Goal: Transaction & Acquisition: Purchase product/service

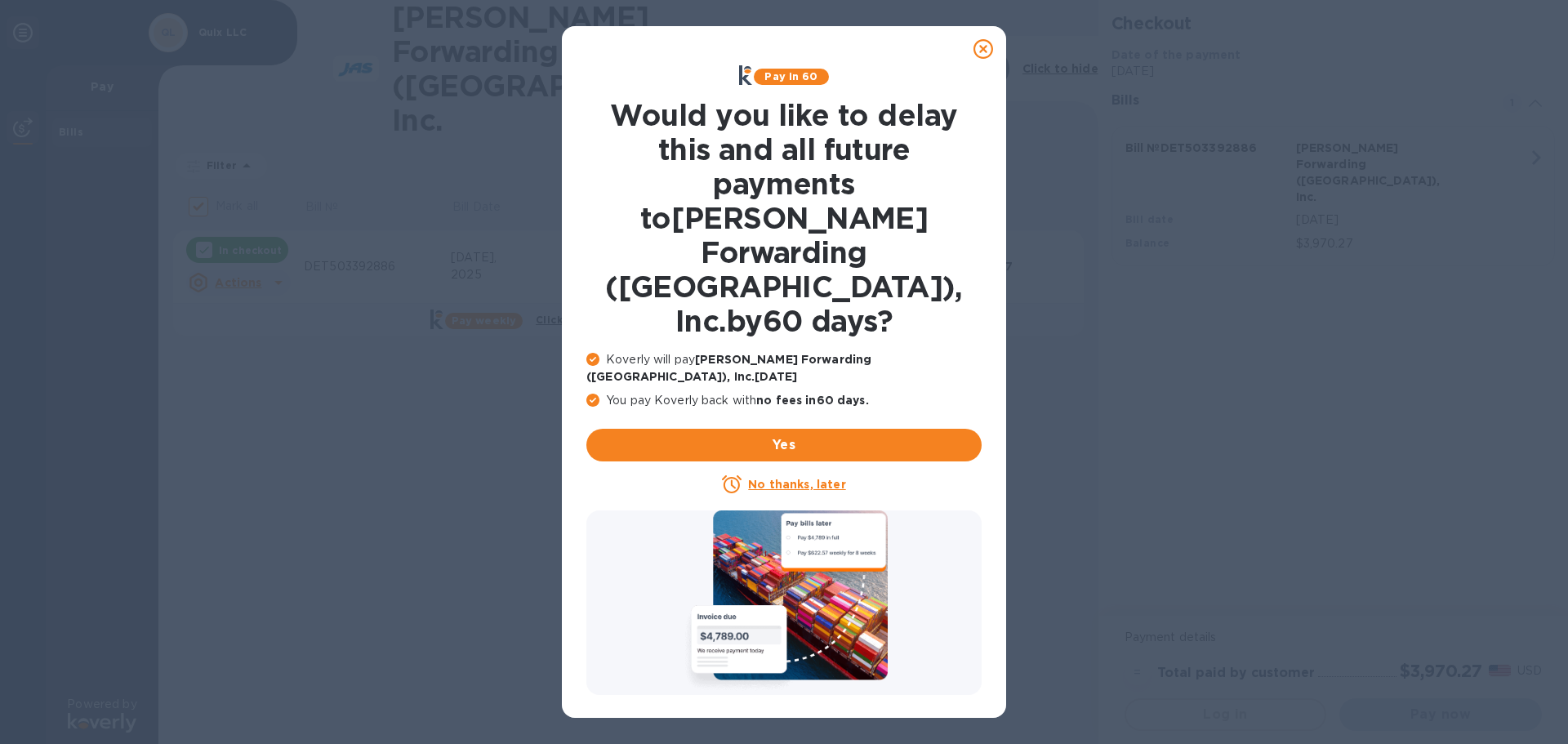
click at [795, 478] on u "No thanks, later" at bounding box center [796, 484] width 97 height 13
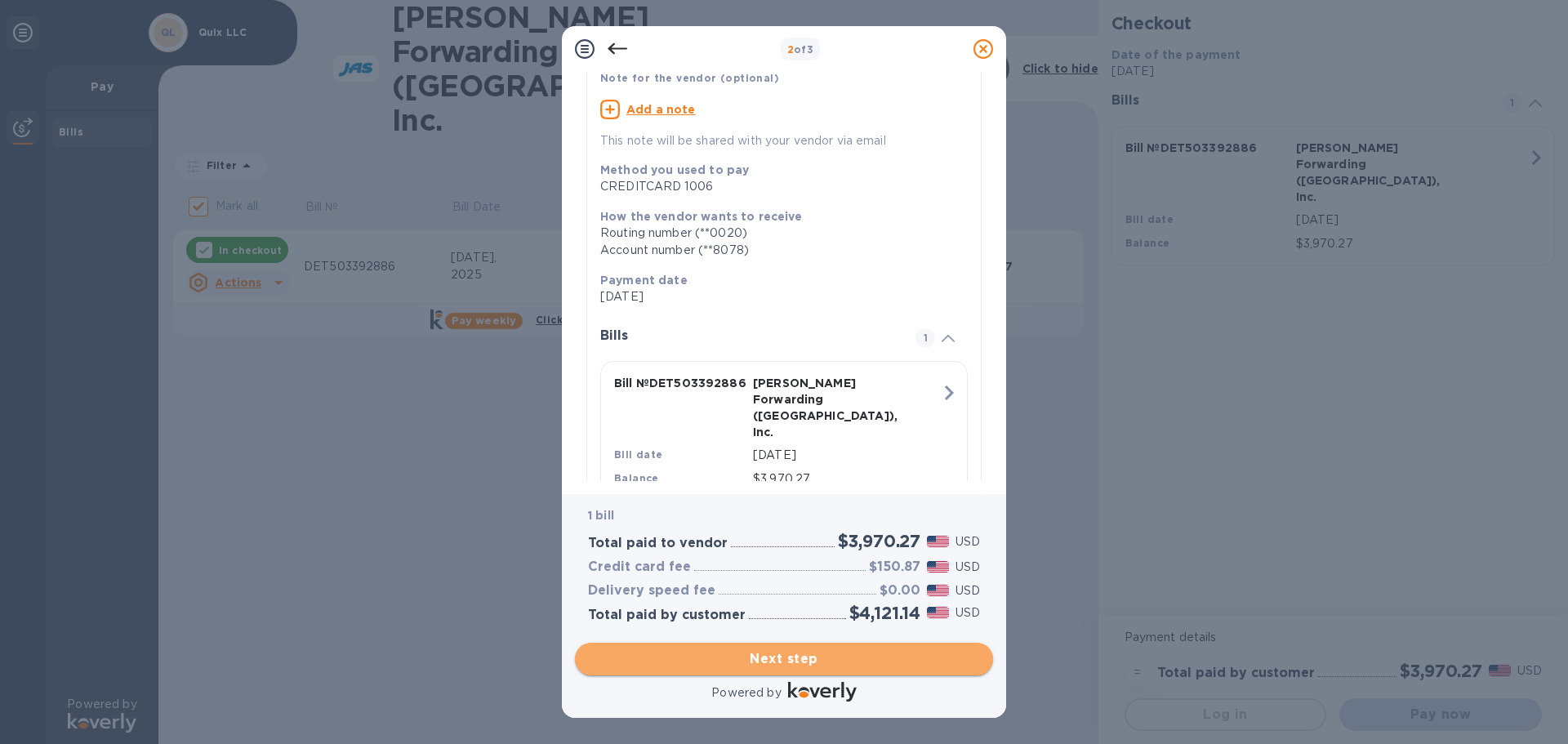
click at [851, 655] on span "Next step" at bounding box center [784, 659] width 392 height 19
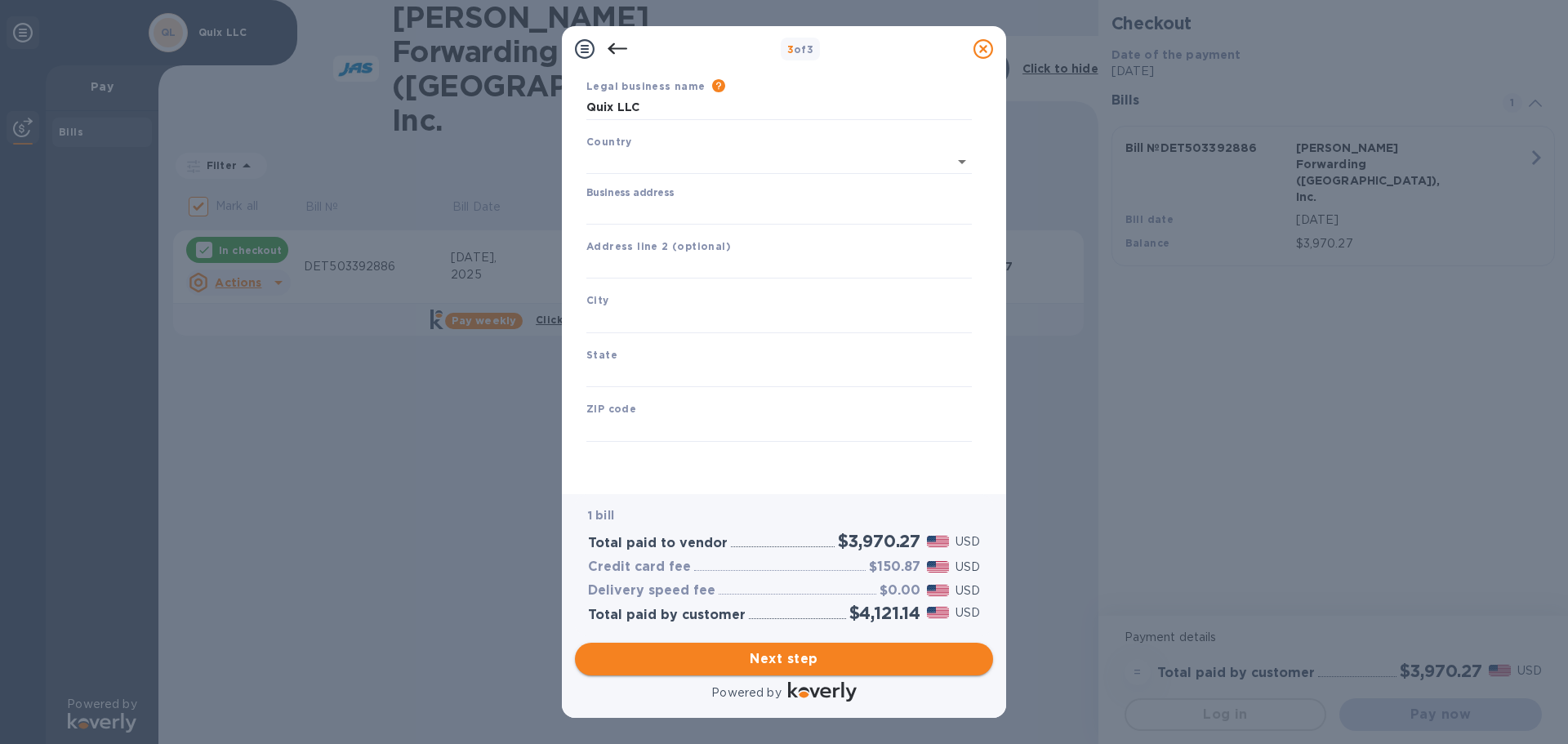
scroll to position [55, 0]
type input "[GEOGRAPHIC_DATA]"
click at [651, 210] on input "Business address" at bounding box center [779, 212] width 386 height 24
type input "[STREET_ADDRESS][PERSON_NAME]"
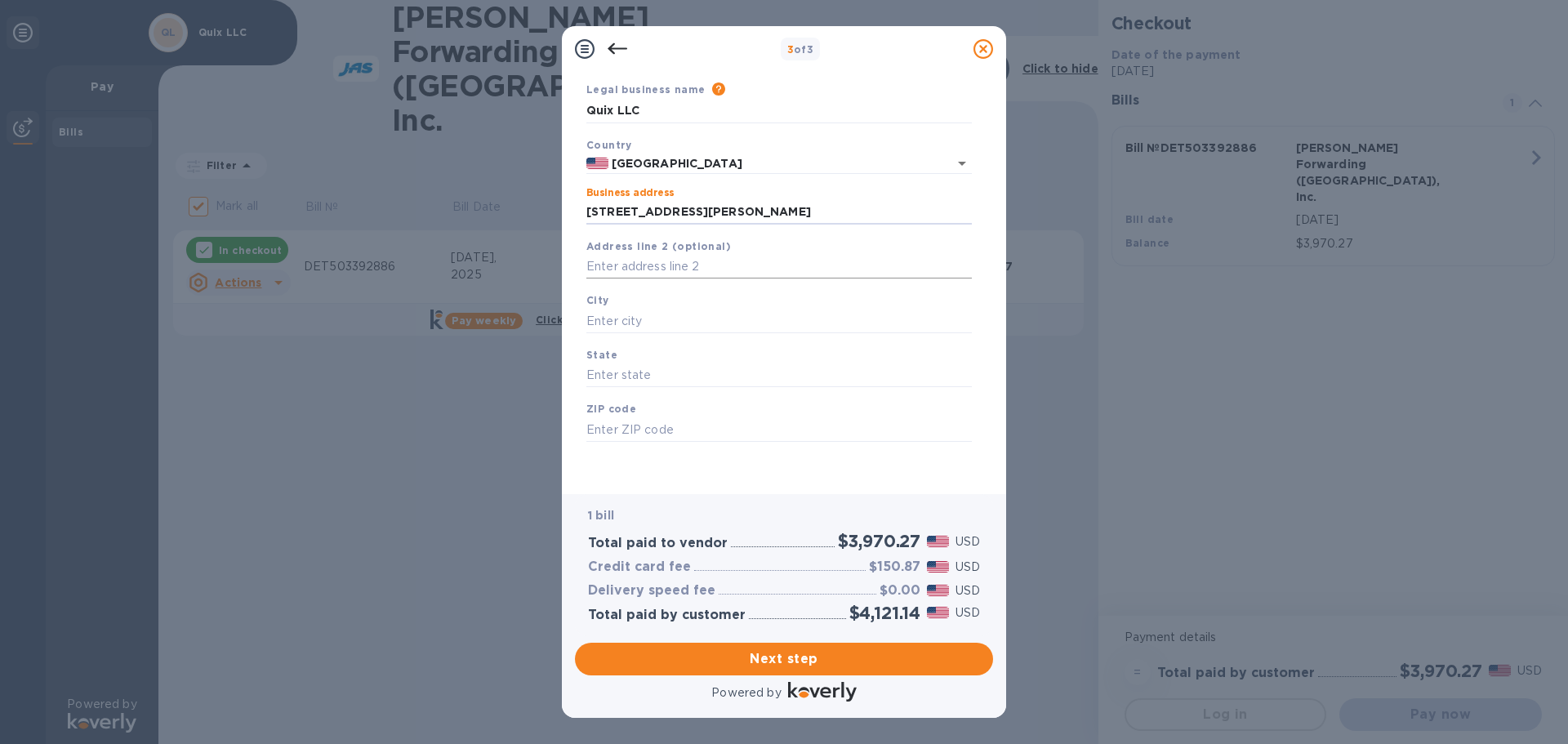
click at [623, 267] on input "text" at bounding box center [779, 267] width 386 height 24
type input "Suite 200"
type input "Ferndale"
type input "MI"
type input "48220"
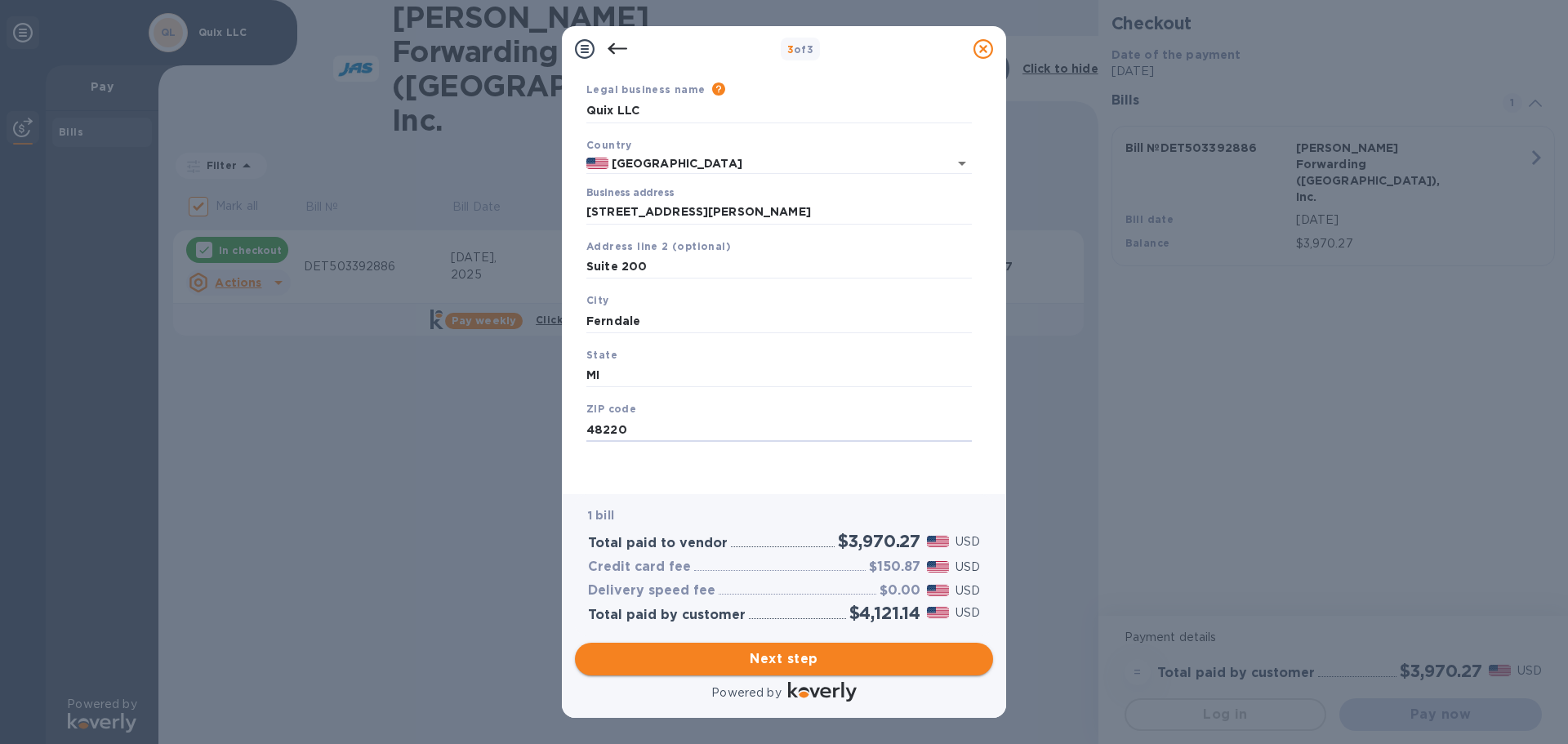
click at [825, 661] on span "Next step" at bounding box center [784, 659] width 392 height 19
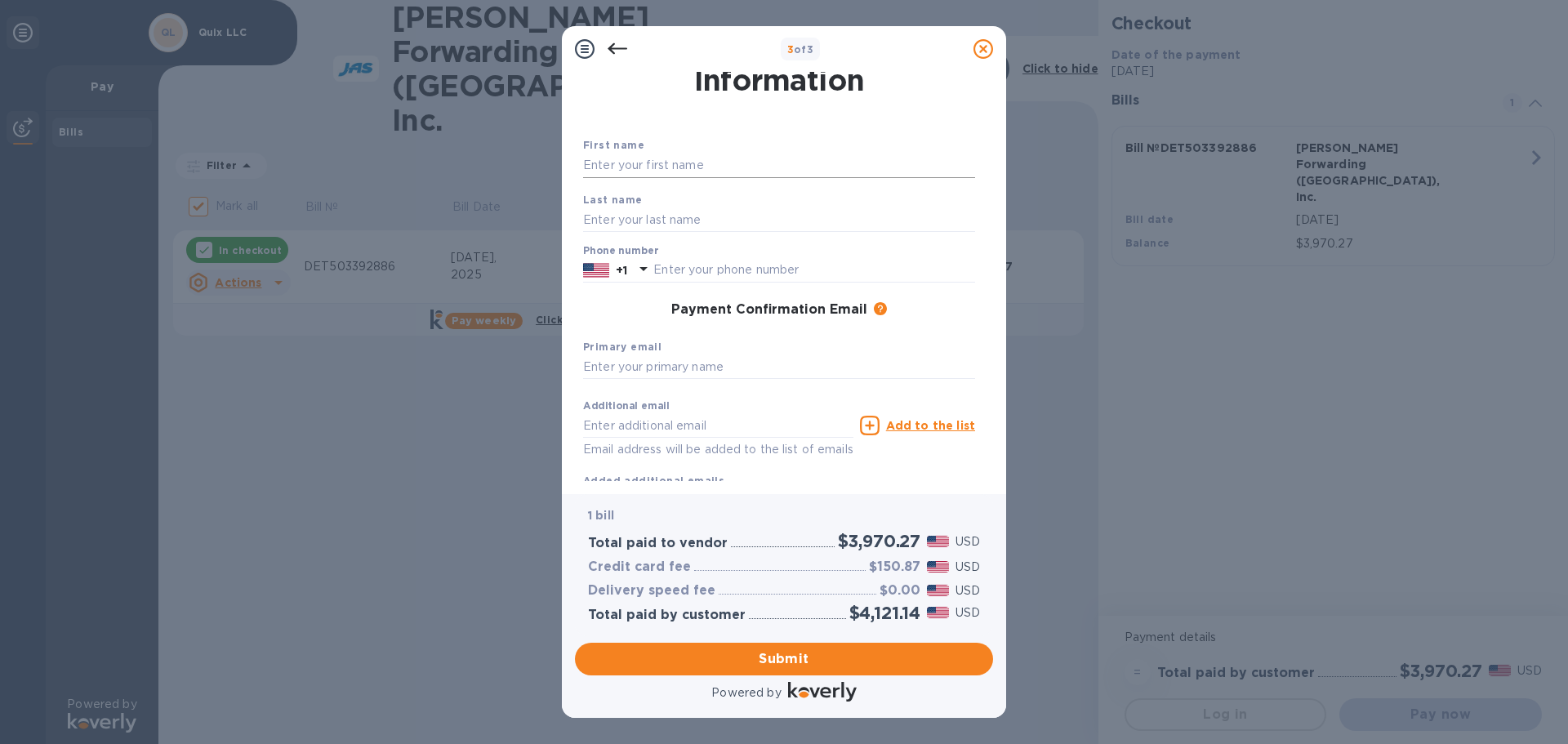
scroll to position [0, 0]
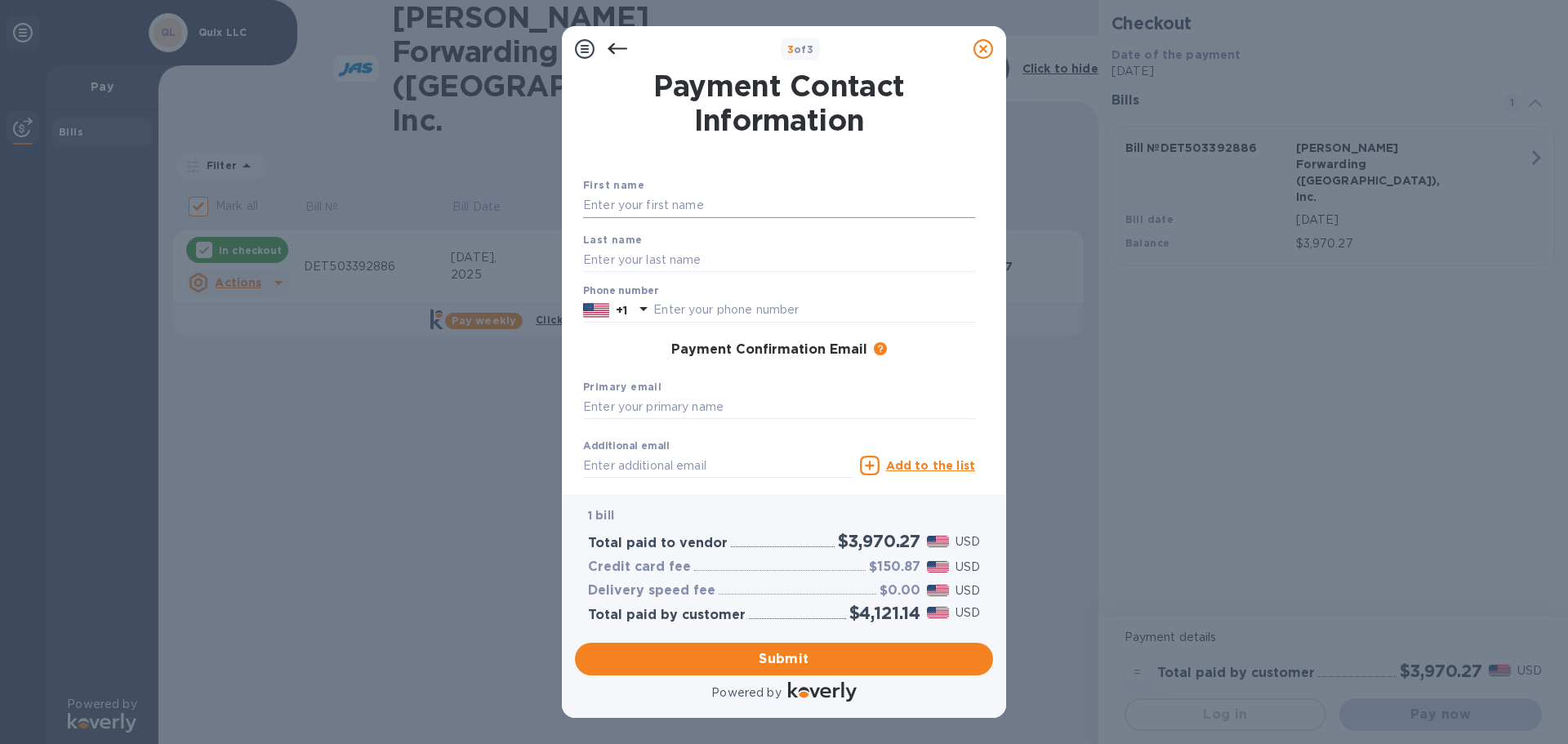
click at [681, 208] on input "text" at bounding box center [779, 205] width 392 height 24
type input "[PERSON_NAME]"
type input "Ogloza"
type input "3134091440"
type input "[EMAIL_ADDRESS][DOMAIN_NAME]"
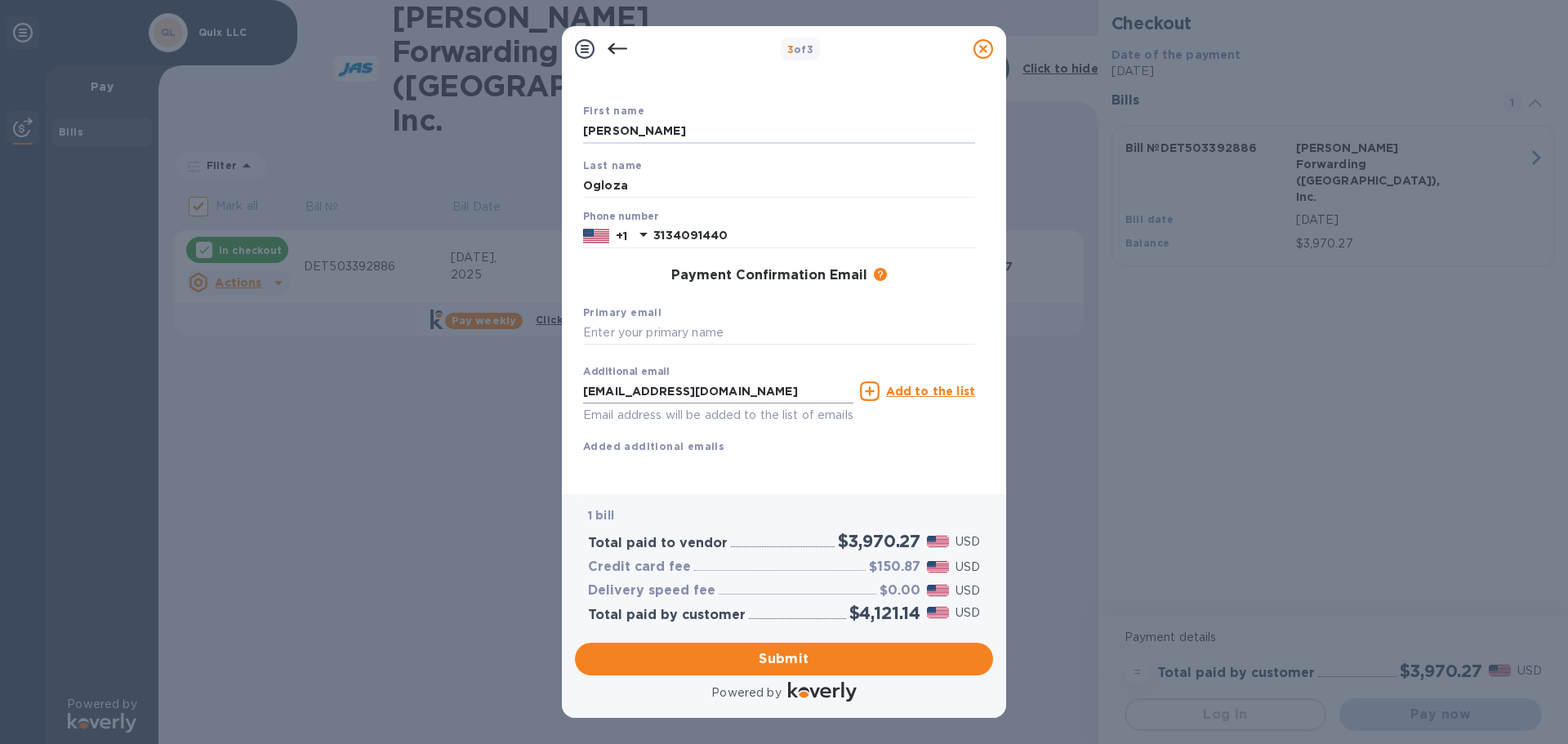
scroll to position [93, 0]
click at [627, 321] on input "text" at bounding box center [779, 333] width 392 height 24
type input "o"
type input "i"
type input "o"
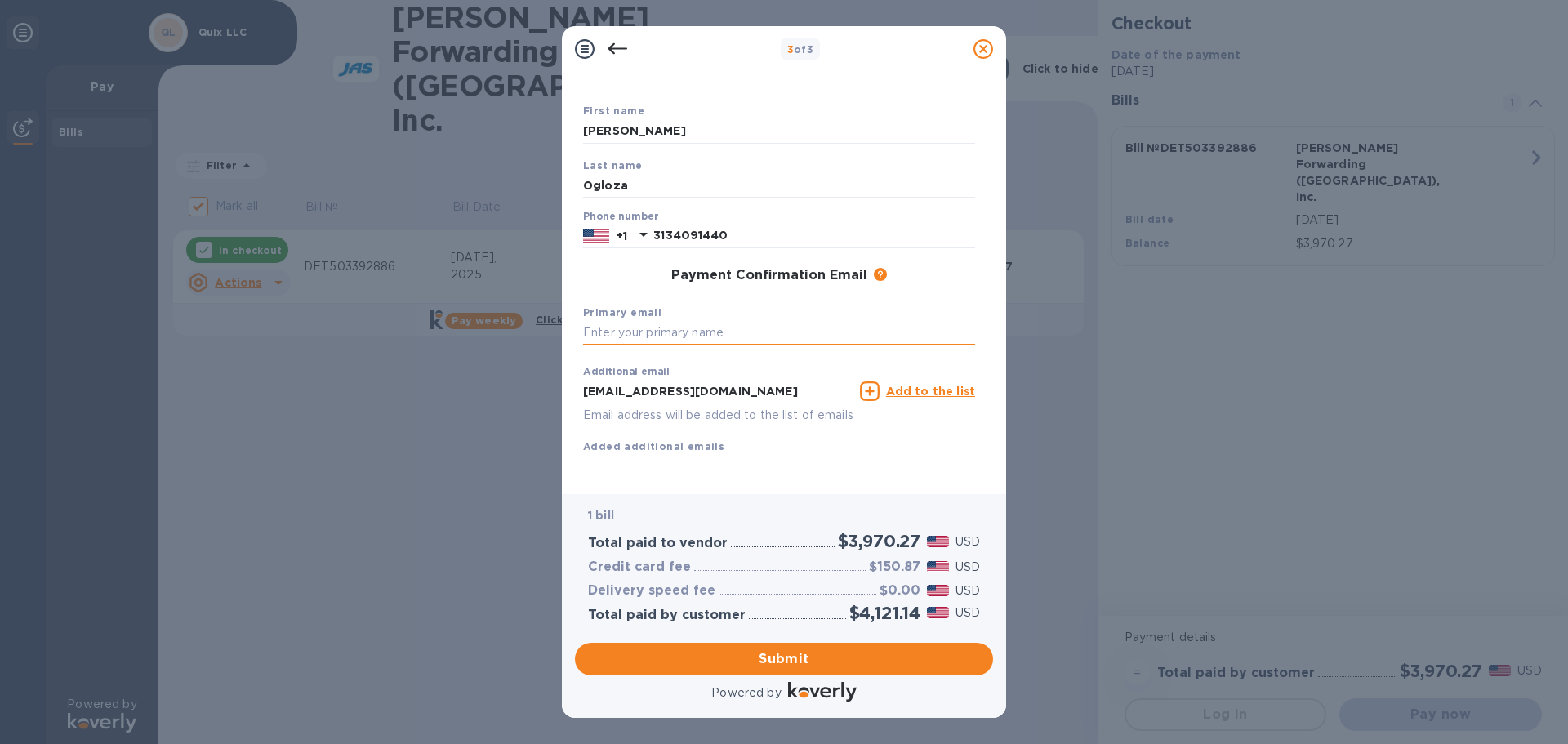
type input "o"
type input "[EMAIL_ADDRESS][DOMAIN_NAME]"
drag, startPoint x: 757, startPoint y: 372, endPoint x: 469, endPoint y: 373, distance: 288.0
click at [469, 373] on div "3 of 3 Payment Contact Information First name [PERSON_NAME] name Ogloza Phone n…" at bounding box center [784, 372] width 1568 height 744
click at [892, 465] on div "First name [PERSON_NAME] name Ogloza Phone number [PHONE_NUMBER] Payment Confir…" at bounding box center [779, 291] width 392 height 379
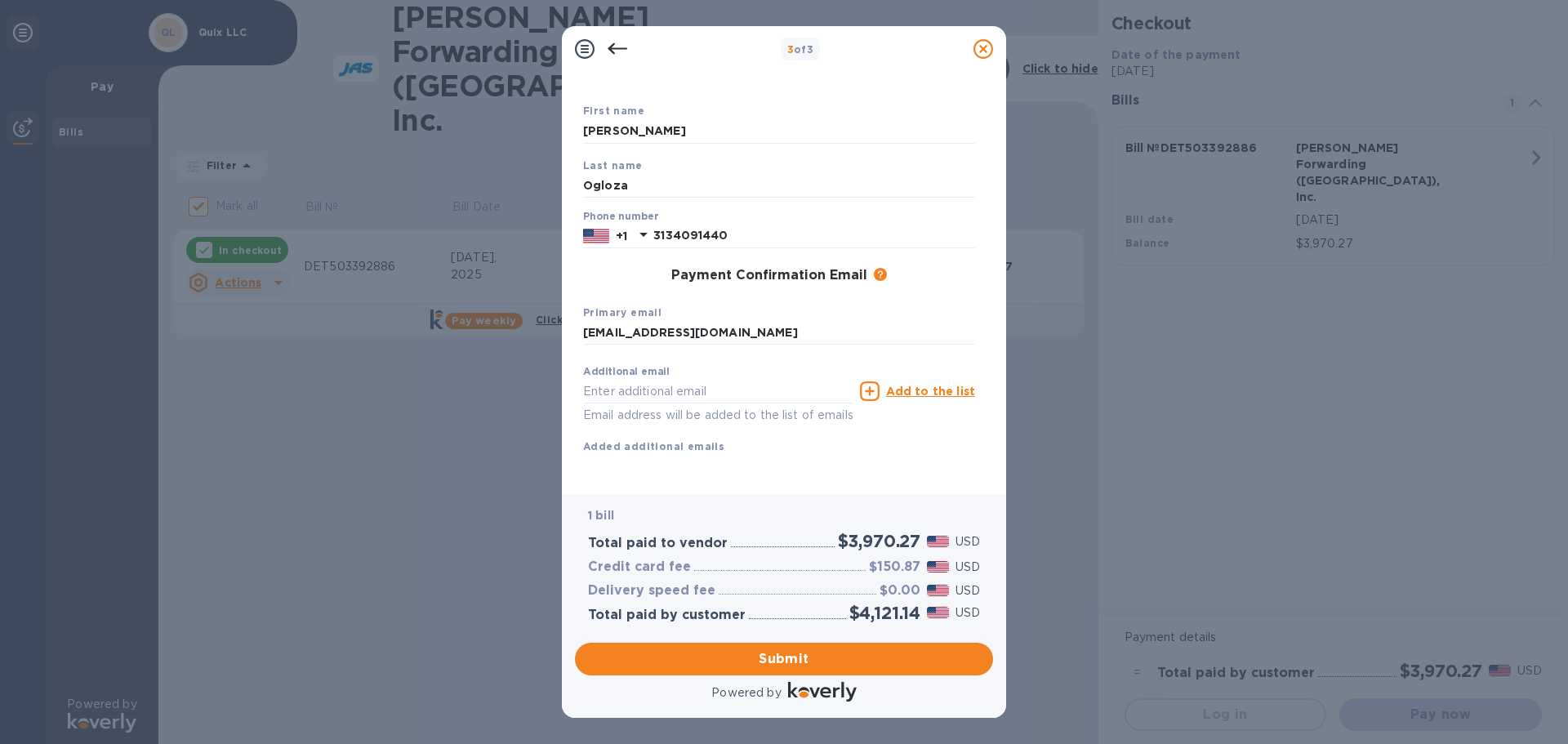
scroll to position [0, 0]
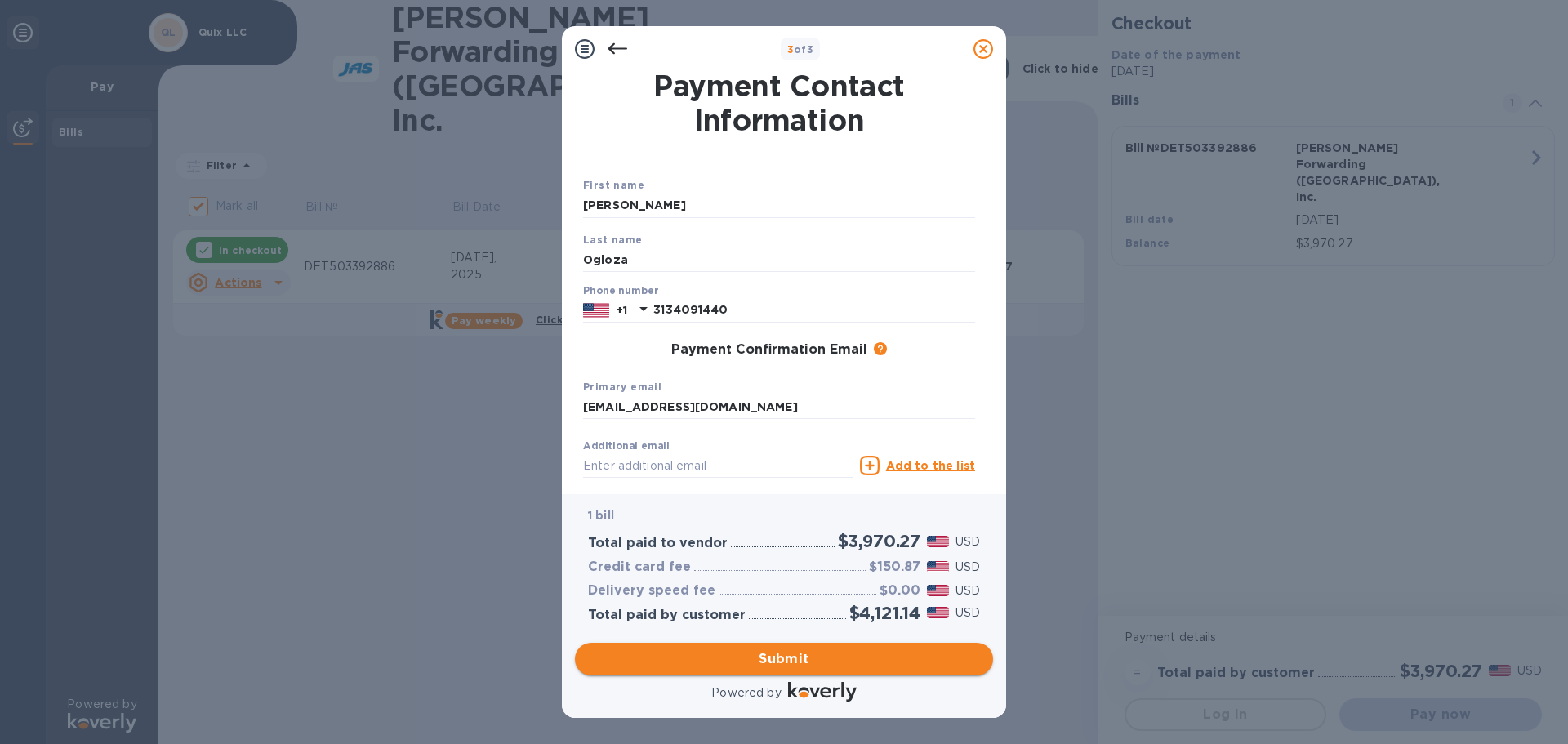
click at [787, 665] on span "Submit" at bounding box center [784, 659] width 392 height 19
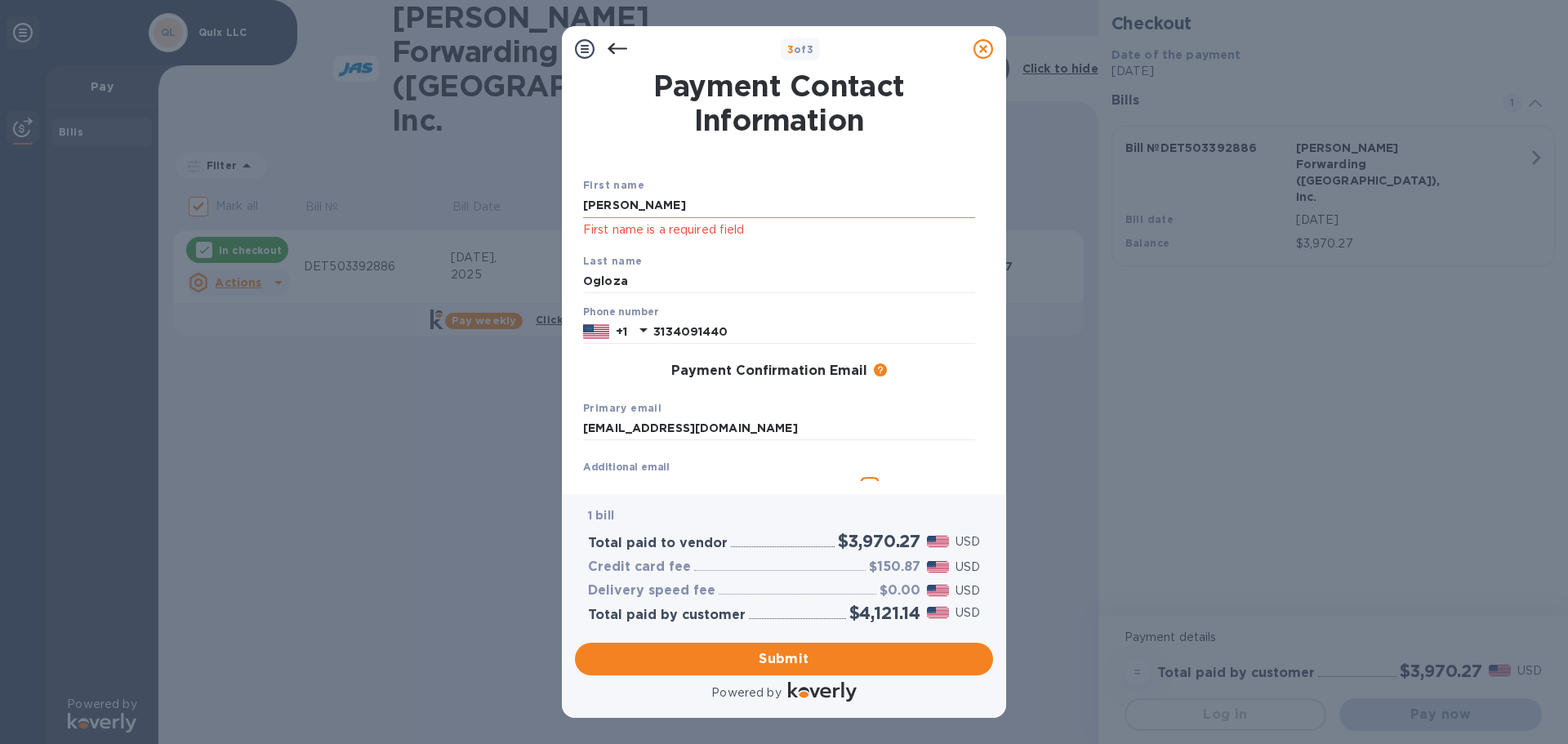
click at [654, 199] on input "[PERSON_NAME]" at bounding box center [779, 205] width 392 height 24
click at [644, 199] on input "[PERSON_NAME]" at bounding box center [779, 205] width 392 height 24
click at [619, 247] on div "Last name [PERSON_NAME]" at bounding box center [779, 273] width 405 height 55
drag, startPoint x: 687, startPoint y: 204, endPoint x: 563, endPoint y: 222, distance: 125.3
click at [563, 222] on div "Payment Contact Information First name [PERSON_NAME] First name is a required f…" at bounding box center [784, 283] width 444 height 422
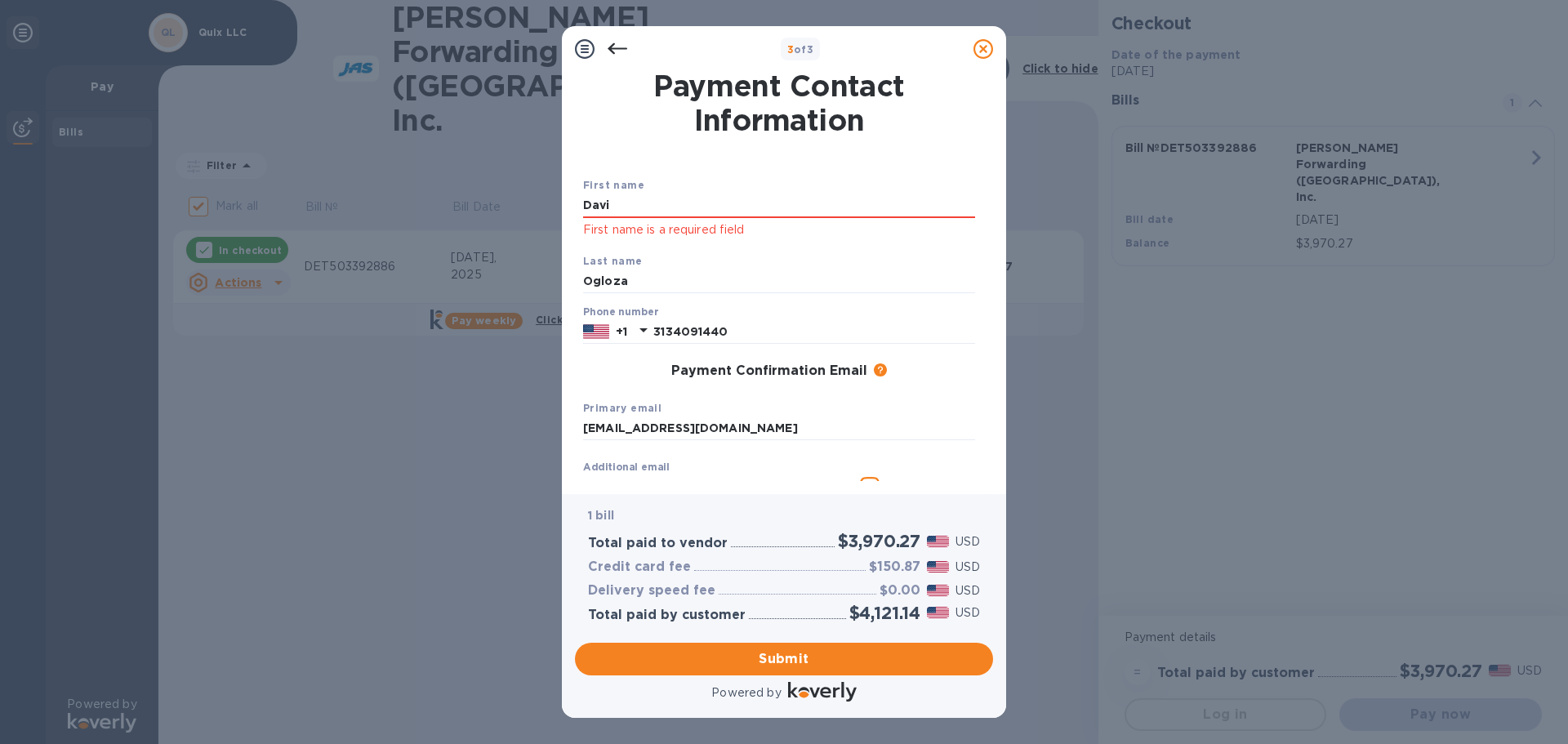
type input "[PERSON_NAME]"
click at [606, 120] on h1 "Payment Contact Information" at bounding box center [779, 102] width 392 height 68
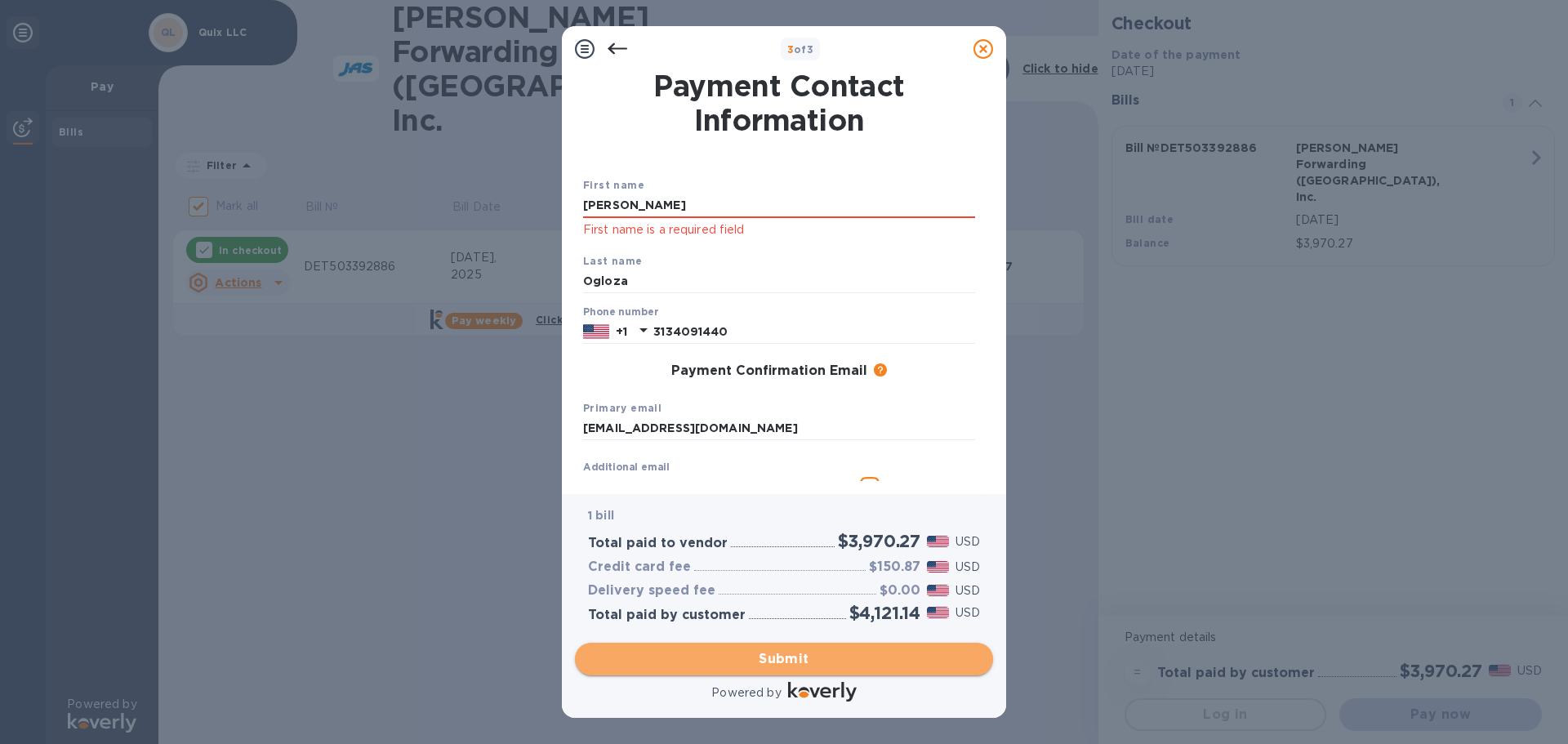
click at [792, 648] on button "Submit" at bounding box center [784, 659] width 418 height 33
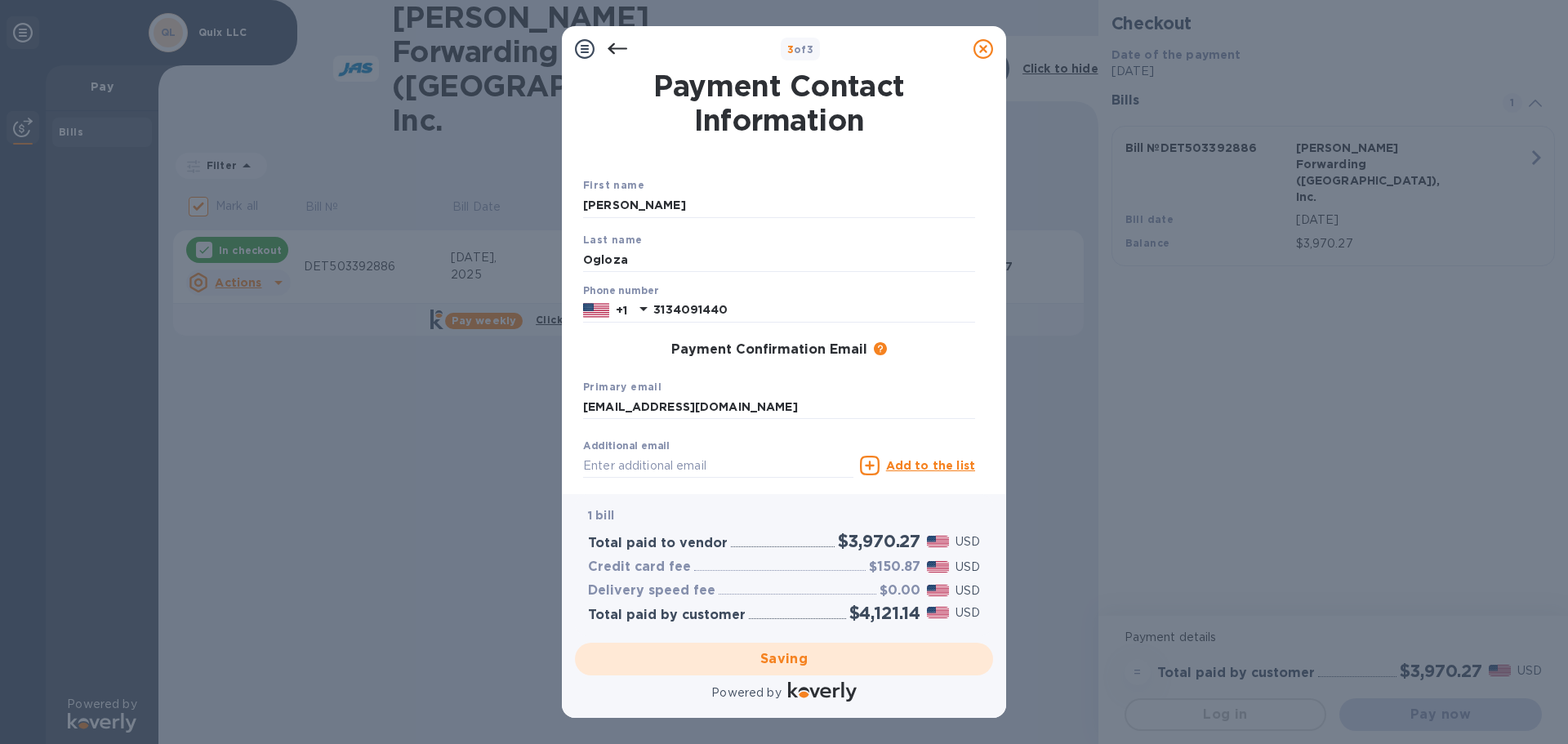
checkbox input "false"
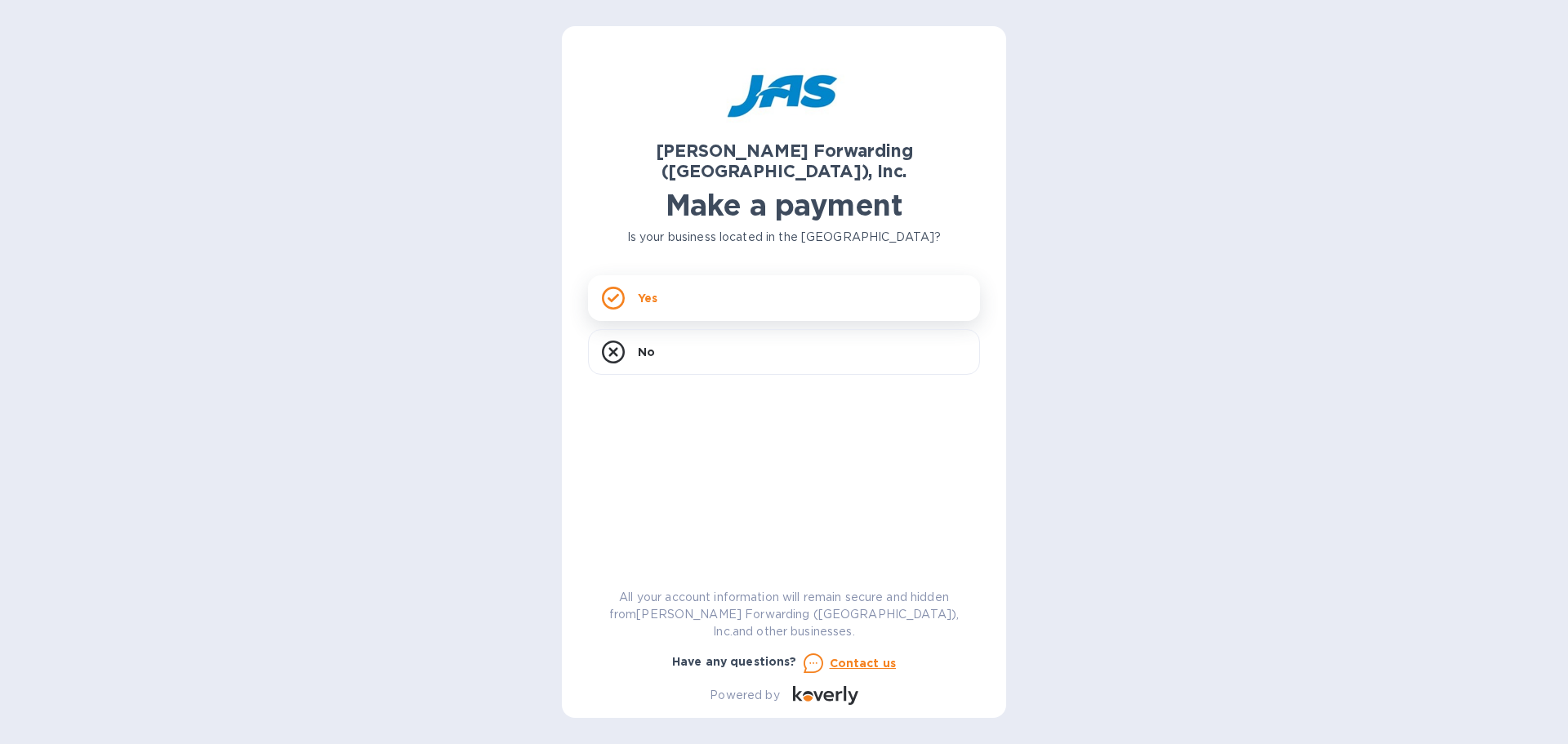
click at [752, 280] on div "Yes" at bounding box center [784, 298] width 392 height 46
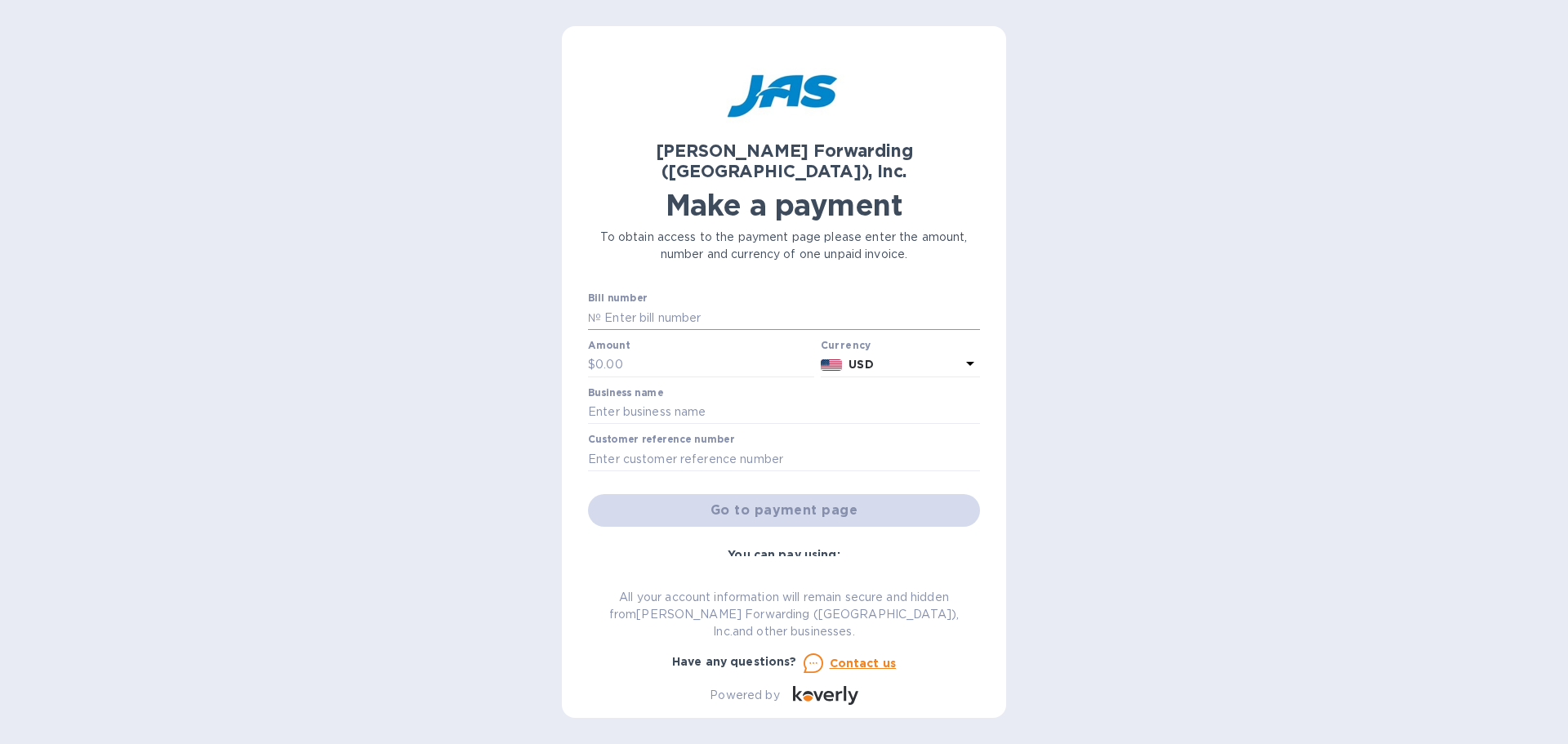
click at [670, 306] on input "text" at bounding box center [790, 318] width 379 height 24
click at [769, 292] on div "Bill number №" at bounding box center [784, 311] width 392 height 37
click at [770, 306] on input "text" at bounding box center [790, 318] width 379 height 24
type input "DET503392887"
drag, startPoint x: 691, startPoint y: 342, endPoint x: 705, endPoint y: 341, distance: 14.0
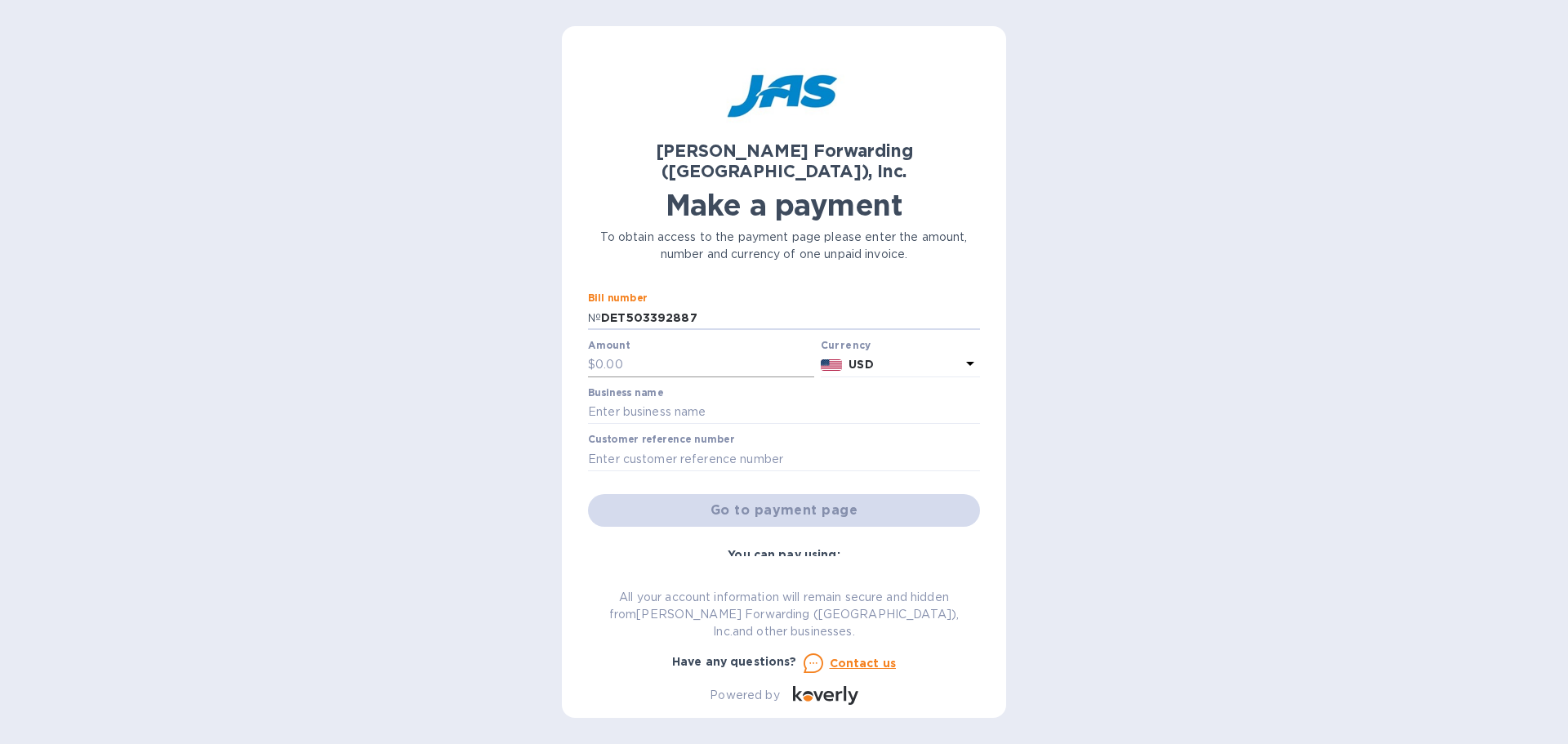
click at [692, 353] on input "text" at bounding box center [704, 365] width 219 height 24
type input "200"
click at [717, 400] on input "text" at bounding box center [784, 412] width 392 height 24
type input "Quix LLC"
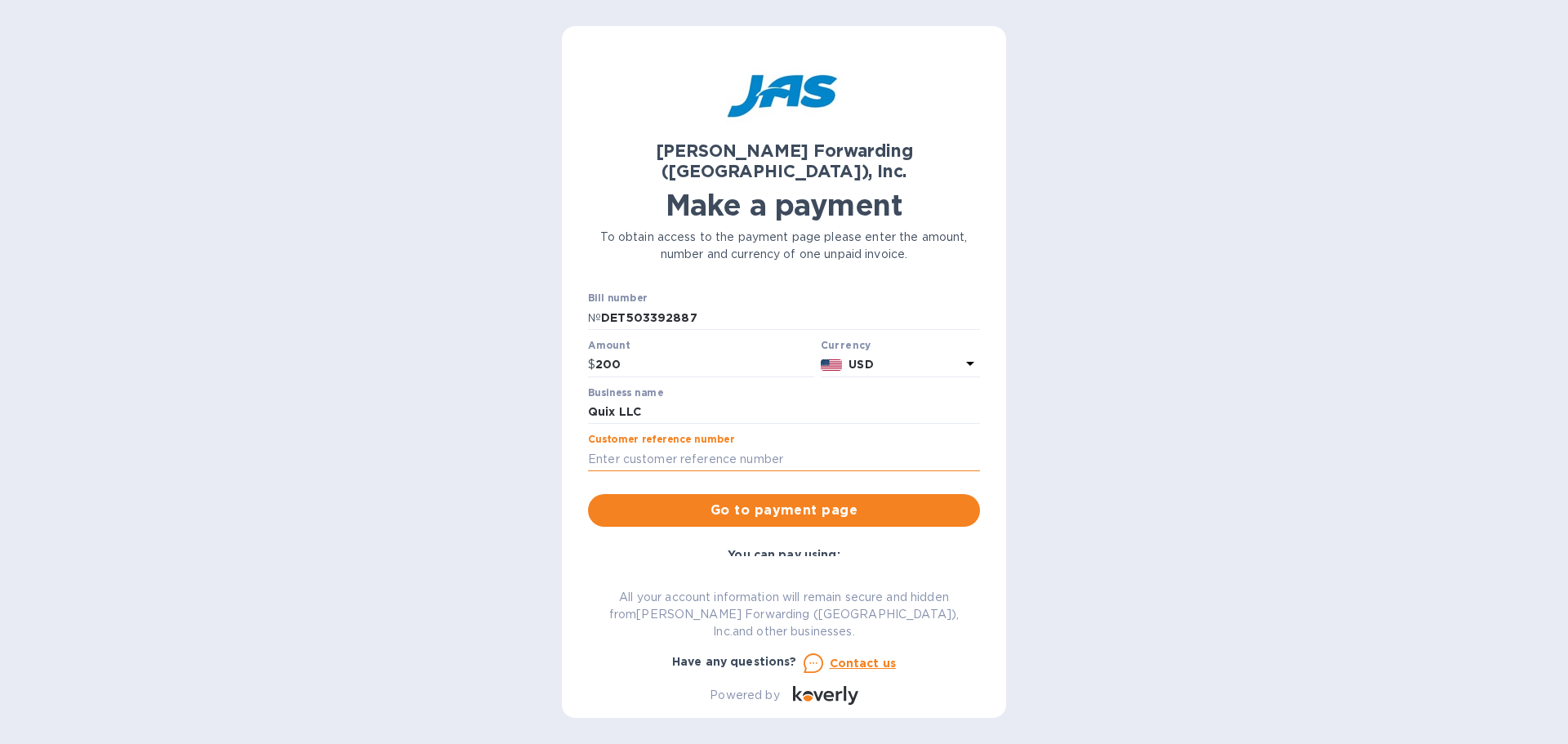
click at [757, 447] on input "text" at bounding box center [784, 459] width 392 height 24
type input "Quixfee"
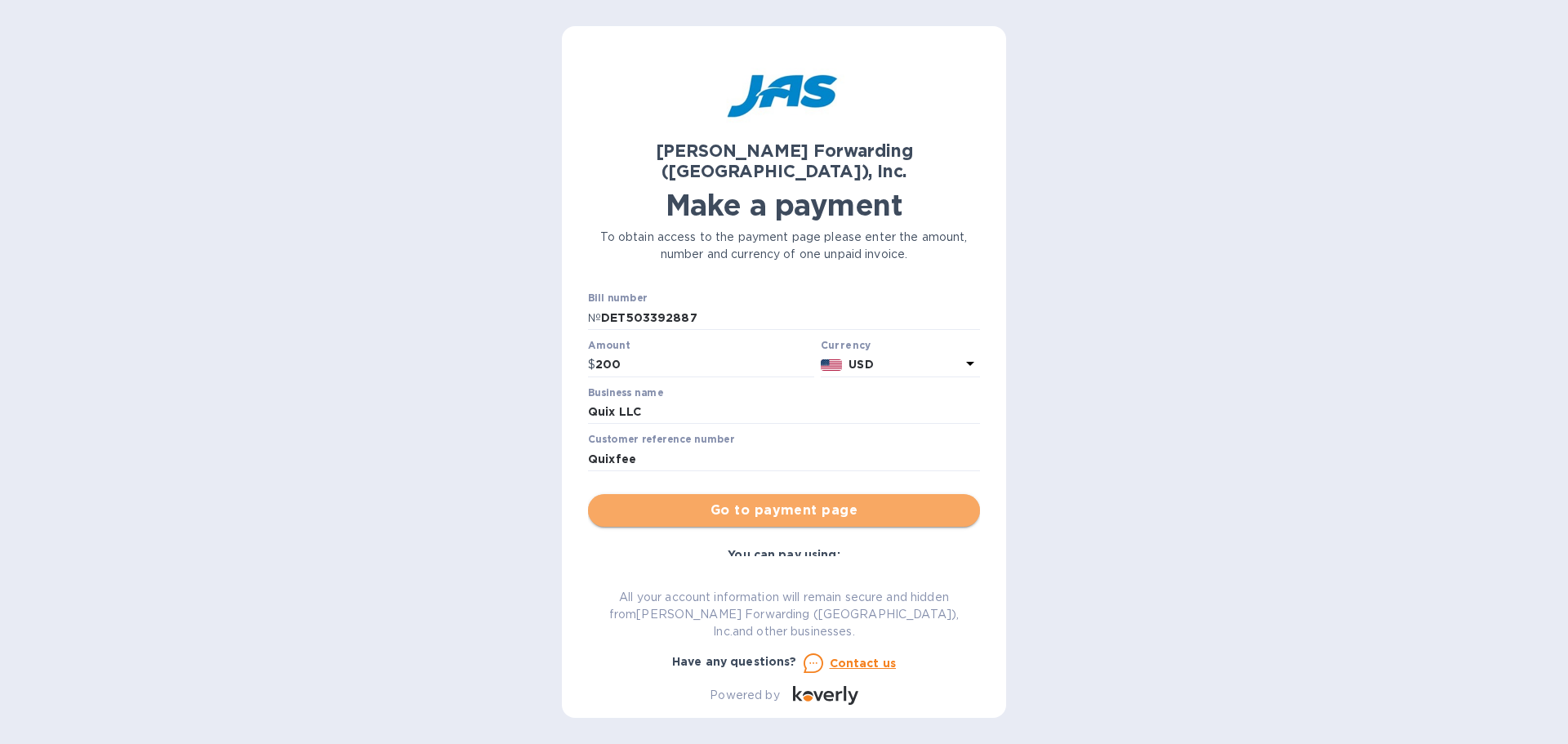
click at [855, 501] on span "Go to payment page" at bounding box center [784, 510] width 366 height 19
